Goal: Task Accomplishment & Management: Use online tool/utility

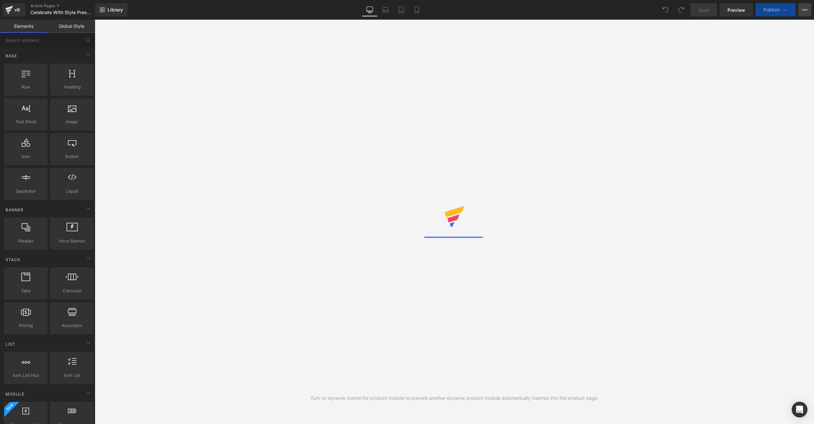
click at [804, 11] on icon at bounding box center [804, 9] width 5 height 5
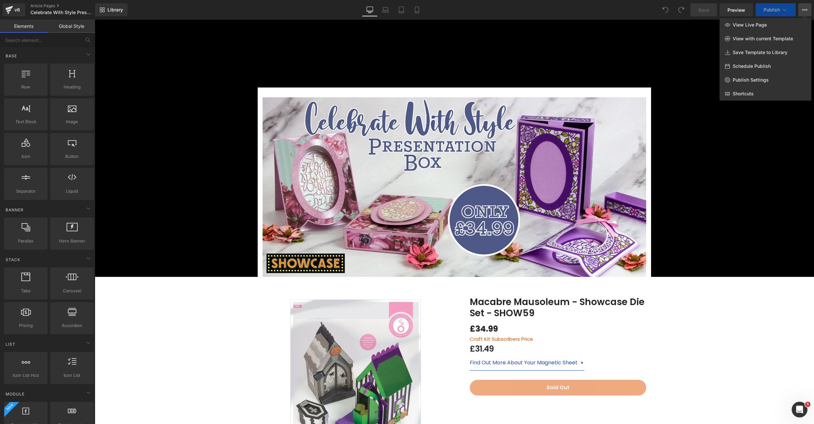
click at [598, 10] on div "Library Desktop Desktop Laptop Tablet Mobile Save Preview Publish Scheduled Vie…" at bounding box center [454, 9] width 719 height 13
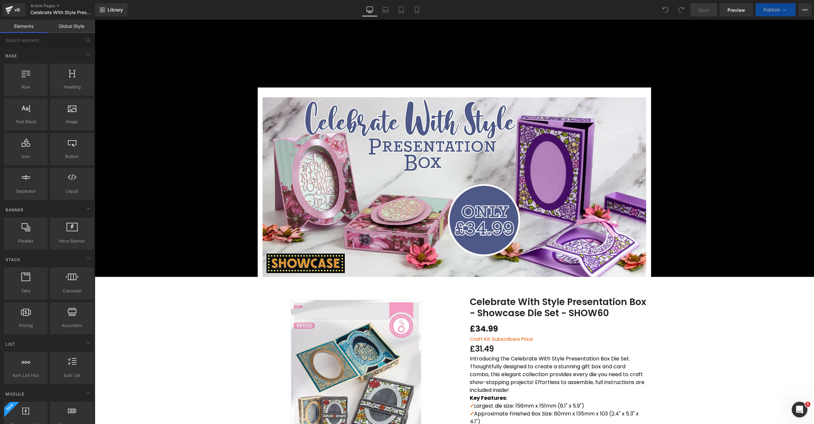
click at [768, 10] on span "Publish" at bounding box center [772, 9] width 16 height 5
drag, startPoint x: 772, startPoint y: 7, endPoint x: 768, endPoint y: 7, distance: 4.3
click at [772, 7] on span "Publish" at bounding box center [772, 9] width 16 height 5
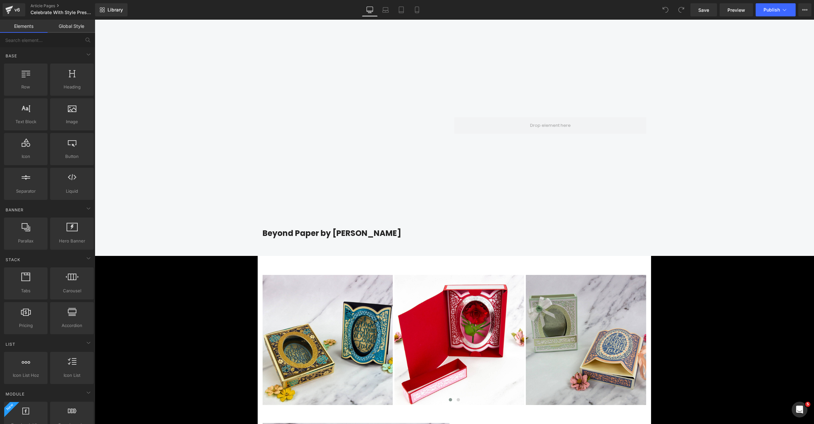
scroll to position [760, 0]
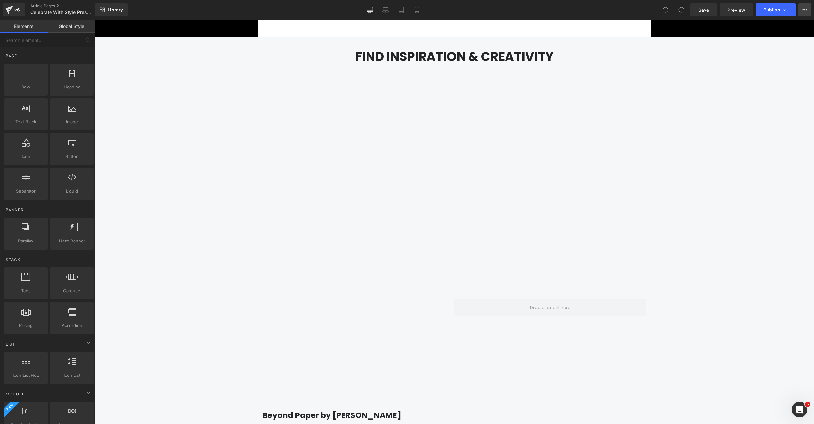
click at [805, 14] on button "View Live Page View with current Template Save Template to Library Schedule Pub…" at bounding box center [804, 9] width 13 height 13
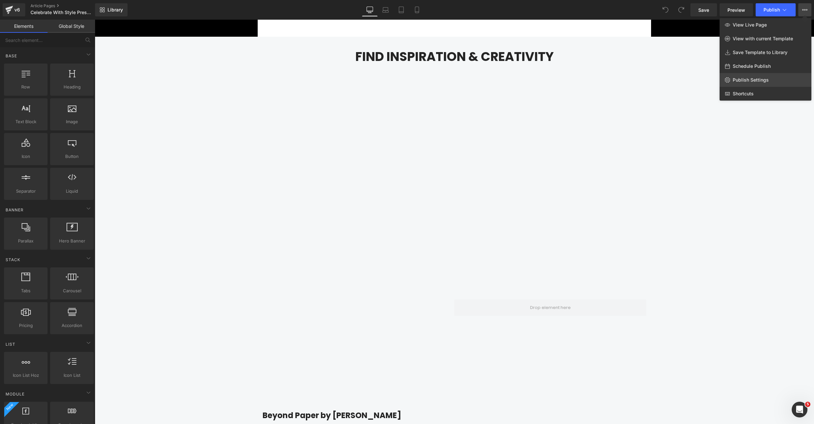
click at [757, 78] on span "Publish Settings" at bounding box center [751, 80] width 36 height 6
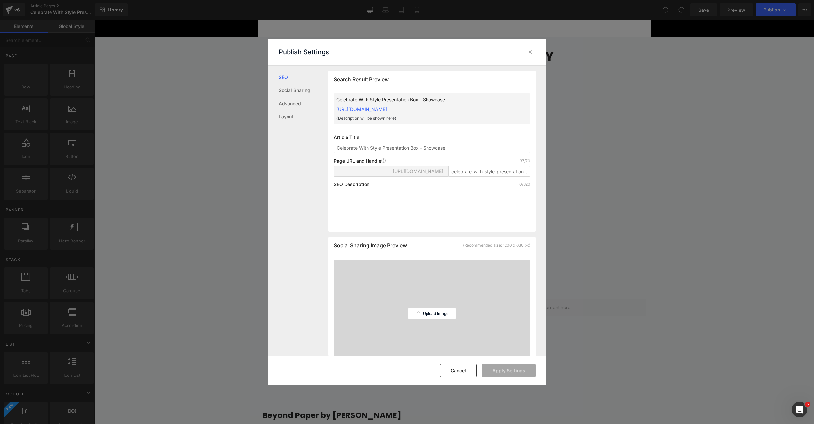
scroll to position [0, 0]
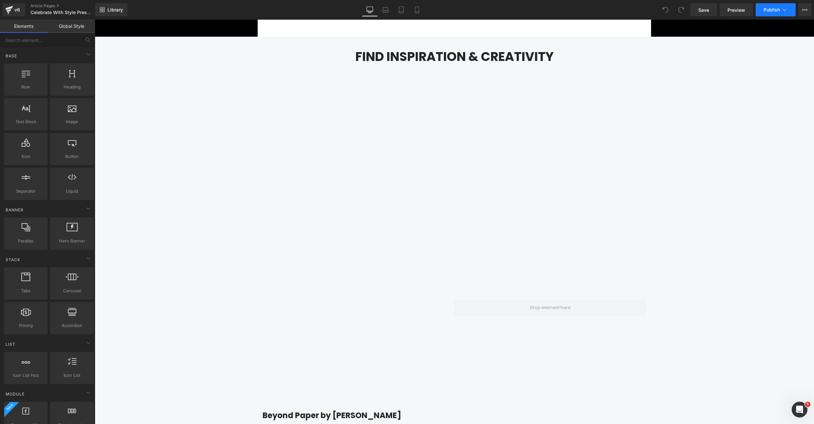
click at [770, 11] on span "Publish" at bounding box center [772, 9] width 16 height 5
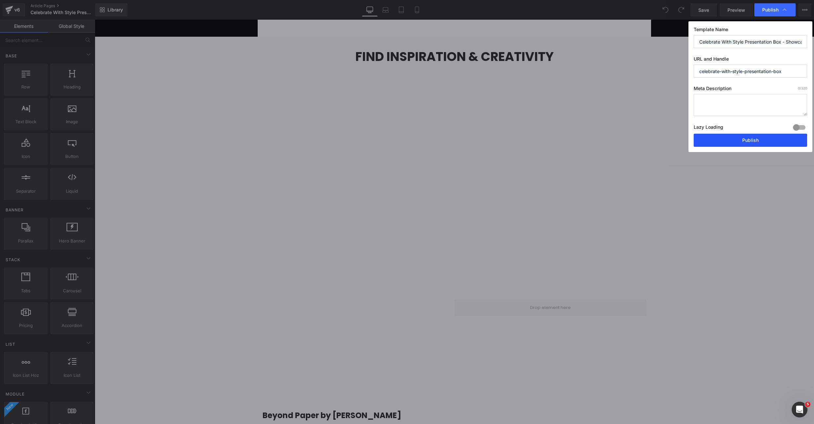
click at [716, 143] on button "Publish" at bounding box center [750, 140] width 113 height 13
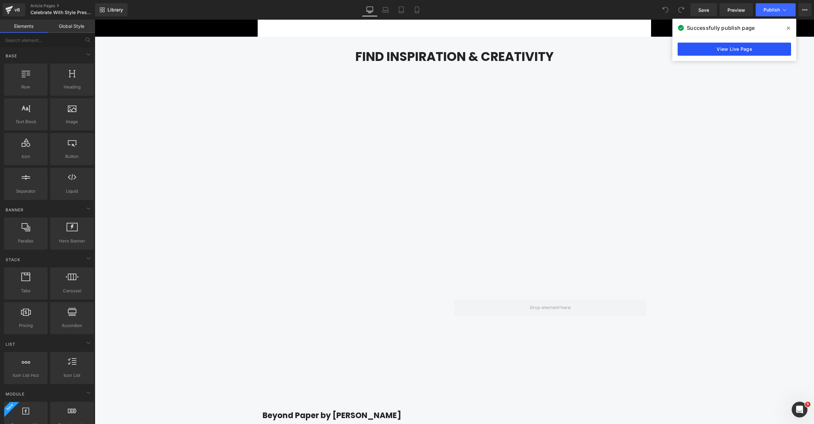
click at [704, 50] on link "View Live Page" at bounding box center [734, 49] width 113 height 13
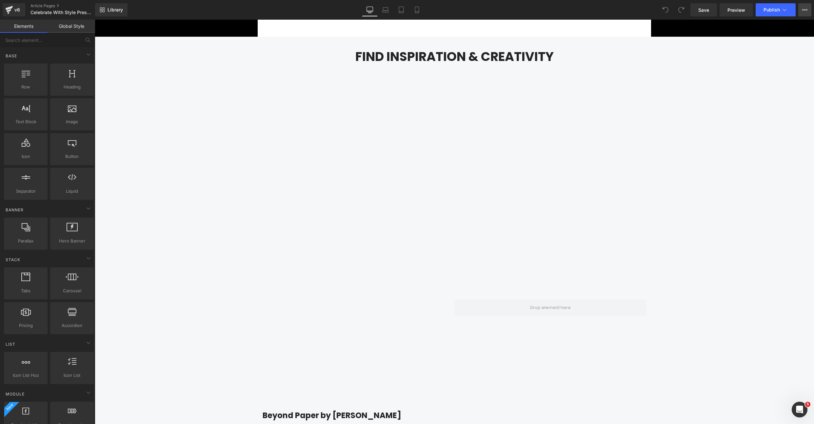
click at [804, 16] on button "View Live Page View with current Template Save Template to Library Schedule Pub…" at bounding box center [804, 9] width 13 height 13
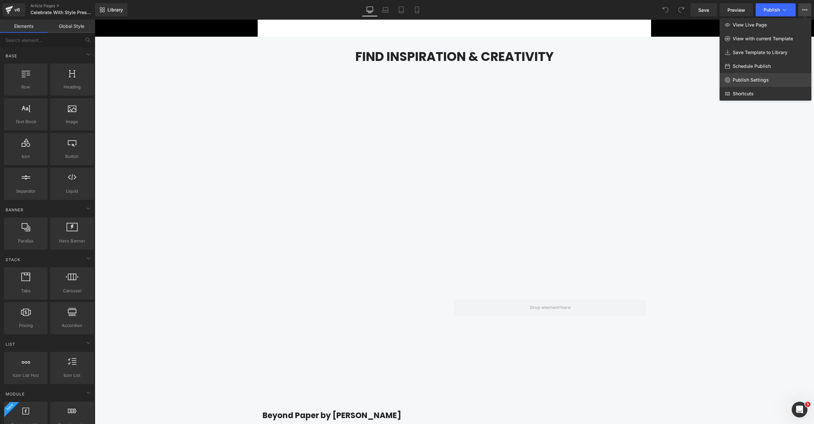
click at [757, 81] on span "Publish Settings" at bounding box center [751, 80] width 36 height 6
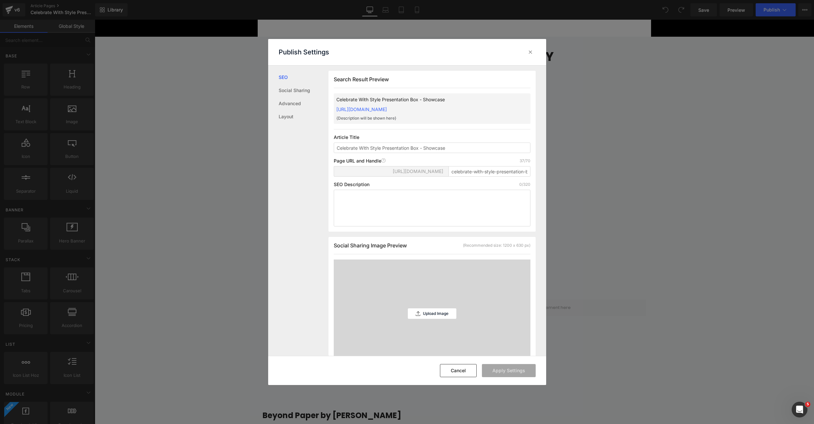
scroll to position [0, 0]
click at [480, 175] on input "celebrate-with-style-presentation-box" at bounding box center [489, 171] width 82 height 10
drag, startPoint x: 451, startPoint y: 178, endPoint x: 530, endPoint y: 181, distance: 79.0
click at [530, 181] on div "Search Result Preview Celebrate With Style Presentation Box - Showcase [URL][DO…" at bounding box center [431, 150] width 207 height 161
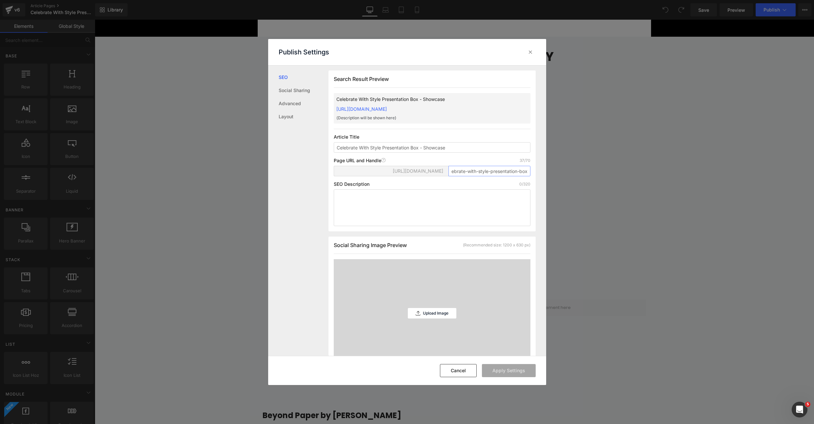
click at [504, 176] on input "celebrate-with-style-presentation-box" at bounding box center [489, 171] width 82 height 10
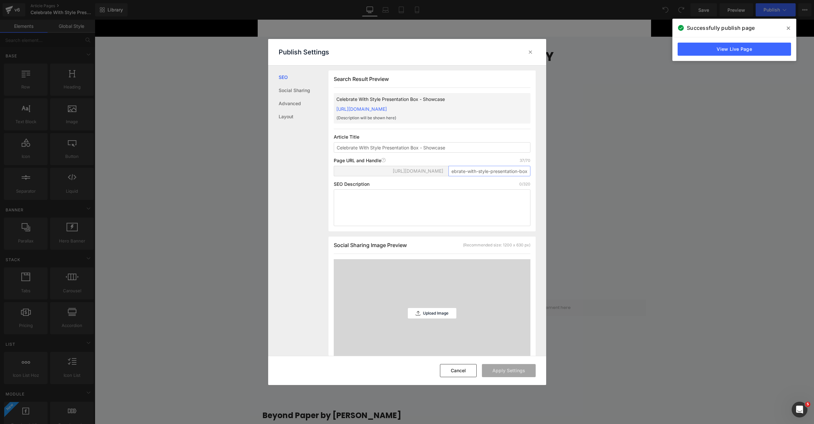
scroll to position [0, 0]
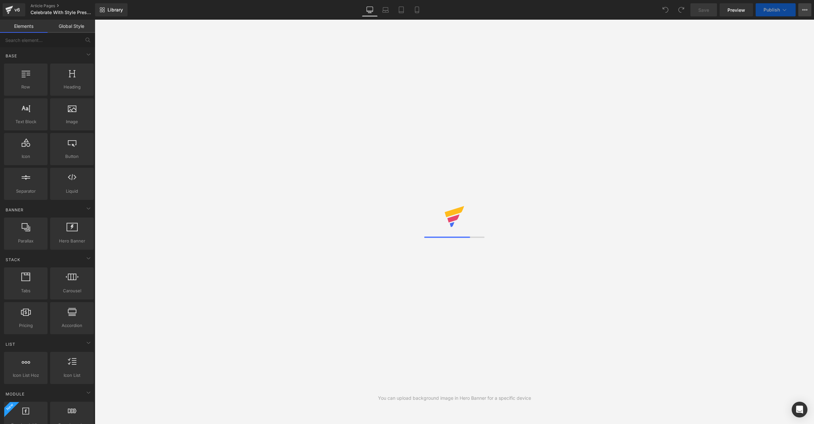
click at [804, 10] on icon at bounding box center [803, 9] width 2 height 1
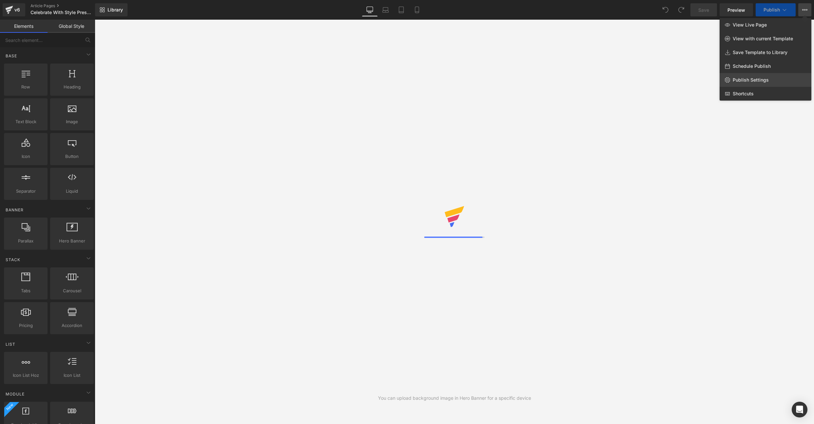
click at [738, 77] on span "Publish Settings" at bounding box center [751, 80] width 36 height 6
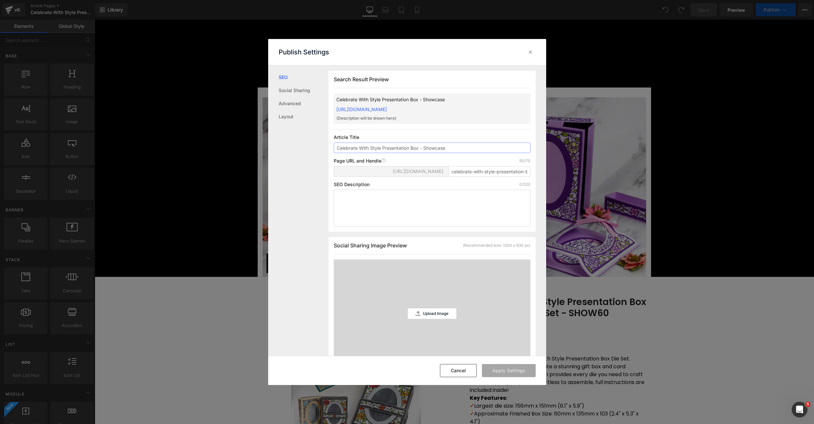
scroll to position [0, 0]
click at [476, 176] on input "celebrate-with-style-presentation-box-not-this-one" at bounding box center [489, 171] width 82 height 10
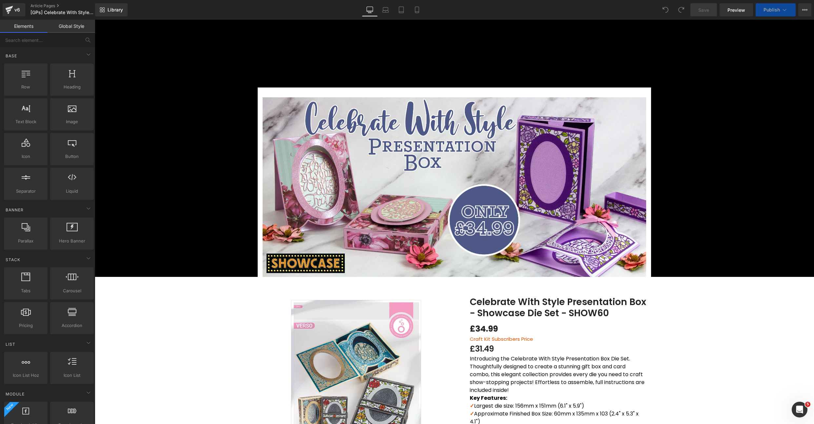
click at [639, 11] on div "Library Desktop Desktop Laptop Tablet Mobile Save Preview Publish Scheduled Vie…" at bounding box center [454, 9] width 719 height 13
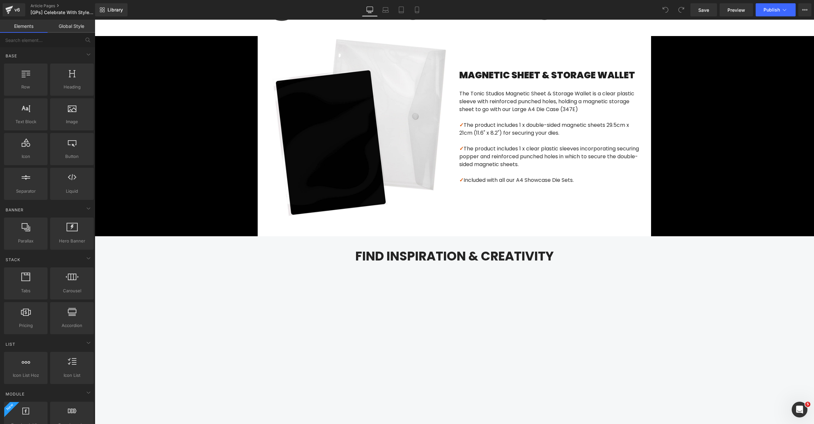
scroll to position [432, 0]
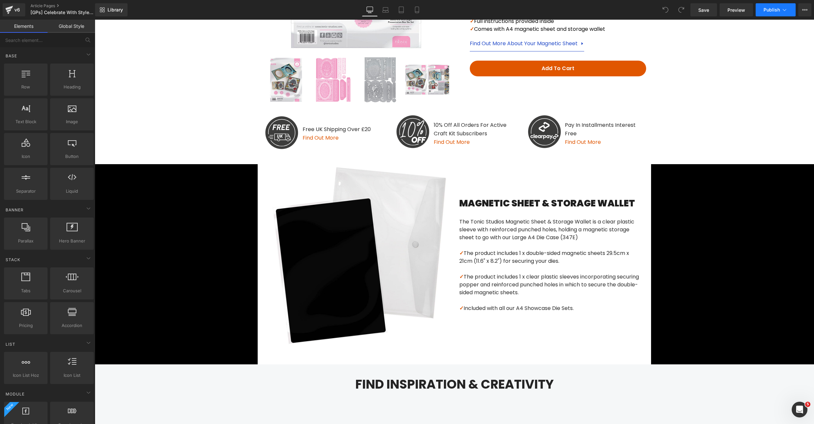
click at [772, 6] on button "Publish" at bounding box center [776, 9] width 40 height 13
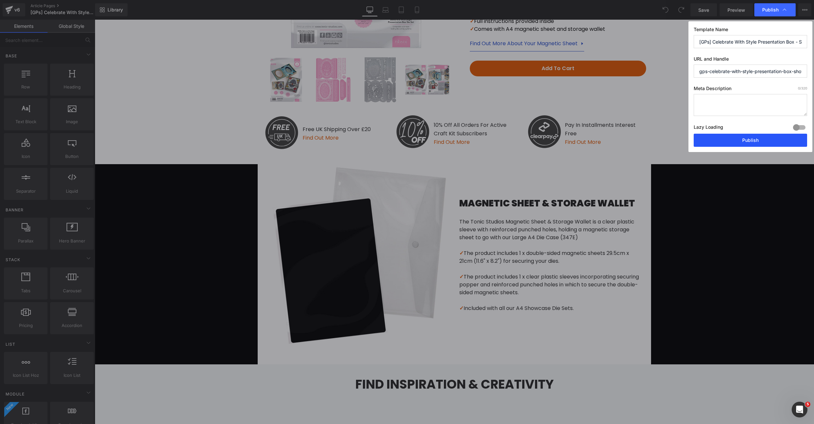
click at [725, 139] on button "Publish" at bounding box center [750, 140] width 113 height 13
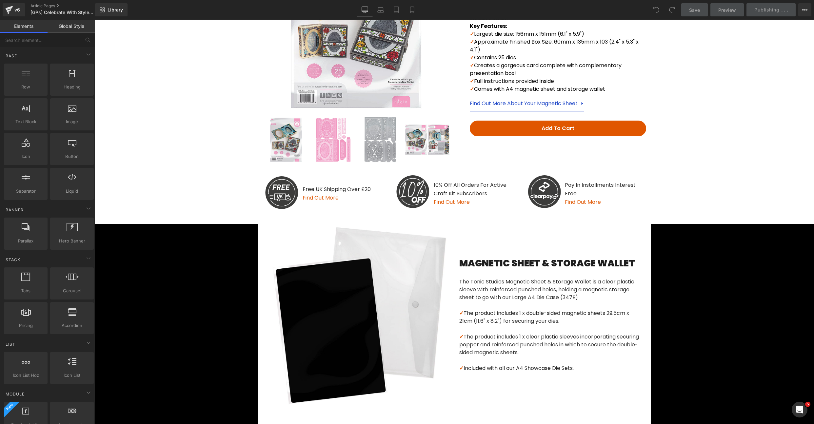
scroll to position [292, 0]
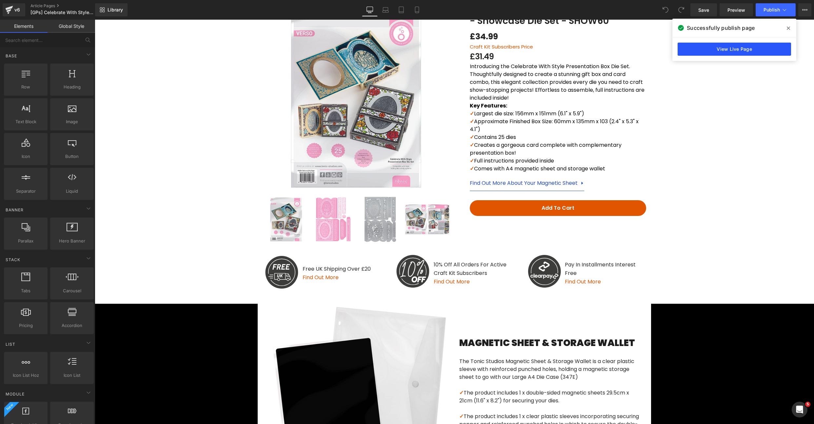
click at [692, 50] on link "View Live Page" at bounding box center [734, 49] width 113 height 13
